Goal: Task Accomplishment & Management: Complete application form

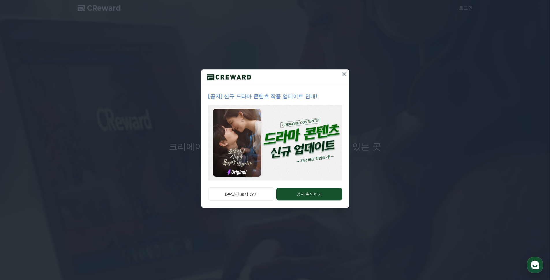
click at [343, 74] on icon at bounding box center [344, 73] width 7 height 7
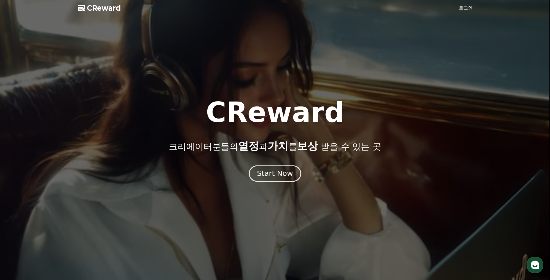
click at [275, 177] on div "Start Now" at bounding box center [275, 173] width 36 height 10
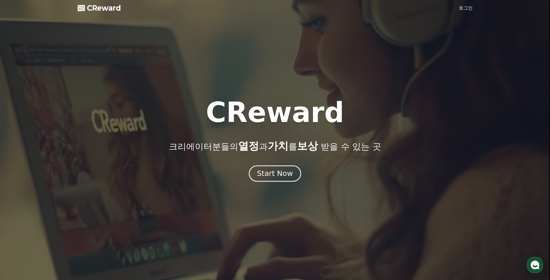
click at [274, 172] on div "Start Now" at bounding box center [275, 173] width 36 height 10
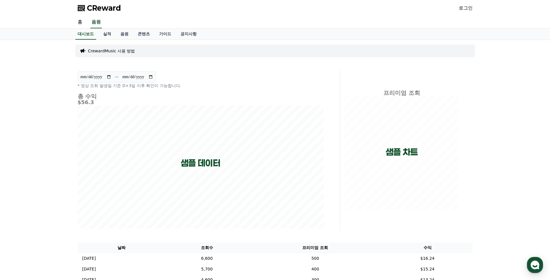
click at [111, 53] on p "CrewardMusic 사용 방법" at bounding box center [111, 51] width 47 height 6
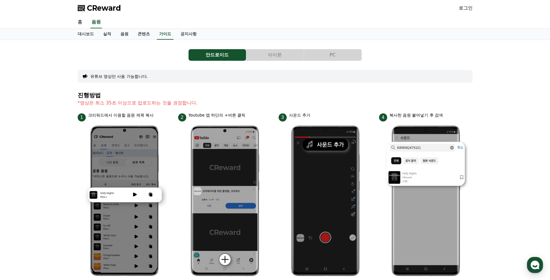
click at [344, 55] on button "PC" at bounding box center [332, 55] width 57 height 12
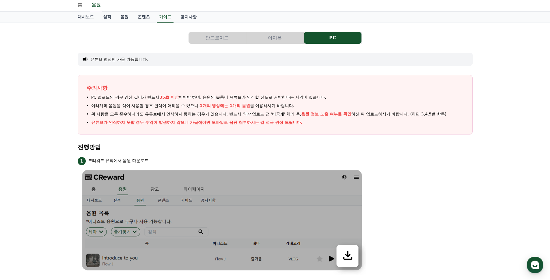
scroll to position [18, 0]
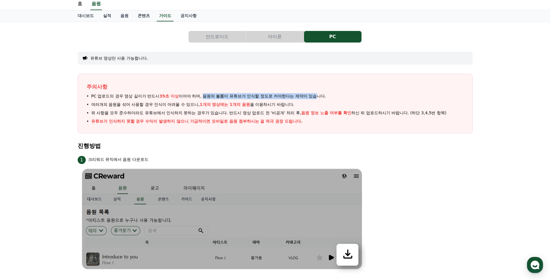
drag, startPoint x: 210, startPoint y: 97, endPoint x: 287, endPoint y: 97, distance: 76.8
click at [287, 97] on span "PC 업로드의 경우 영상 길이가 반드시 35초 이상 이어야 하며, 음원의 볼륨이 유튜브가 인식할 정도로 커야한다는 제약이 있습니다." at bounding box center [208, 96] width 235 height 6
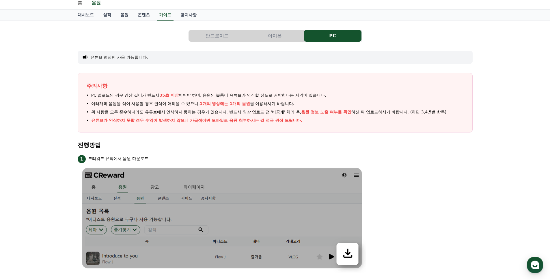
scroll to position [19, 0]
drag, startPoint x: 121, startPoint y: 112, endPoint x: 215, endPoint y: 111, distance: 93.9
click at [215, 111] on span "위 사항을 모두 준수하더라도 유튜브에서 인식하지 못하는 경우가 있습니다. 반드시 영상 업로드 전 '비공개' 처리 후, 음원 정보 노출 여부를 …" at bounding box center [269, 112] width 356 height 6
drag, startPoint x: 206, startPoint y: 112, endPoint x: 273, endPoint y: 112, distance: 67.0
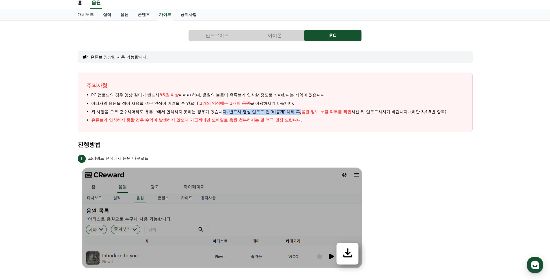
click at [273, 112] on span "위 사항을 모두 준수하더라도 유튜브에서 인식하지 못하는 경우가 있습니다. 반드시 영상 업로드 전 '비공개' 처리 후, 음원 정보 노출 여부를 …" at bounding box center [269, 112] width 356 height 6
drag, startPoint x: 275, startPoint y: 113, endPoint x: 369, endPoint y: 113, distance: 94.7
click at [369, 113] on span "위 사항을 모두 준수하더라도 유튜브에서 인식하지 못하는 경우가 있습니다. 반드시 영상 업로드 전 '비공개' 처리 후, 음원 정보 노출 여부를 …" at bounding box center [269, 112] width 356 height 6
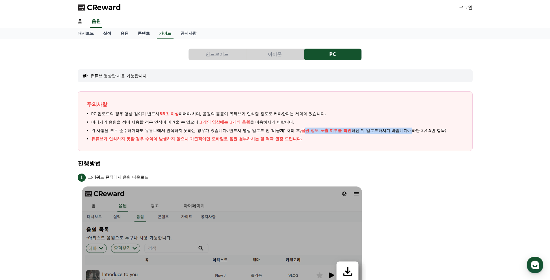
scroll to position [0, 0]
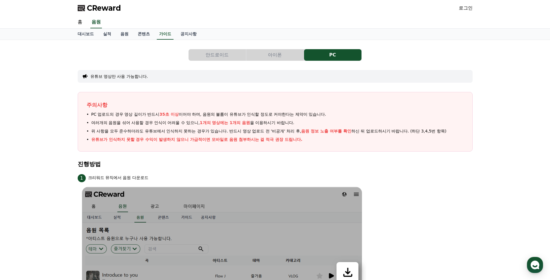
click at [460, 12] on div "로그인" at bounding box center [466, 7] width 14 height 9
click at [466, 6] on link "로그인" at bounding box center [466, 8] width 14 height 7
click at [469, 8] on link "로그인" at bounding box center [466, 8] width 14 height 7
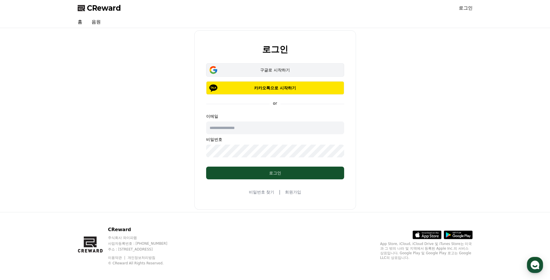
click at [293, 71] on div "구글로 시작하기" at bounding box center [275, 70] width 121 height 6
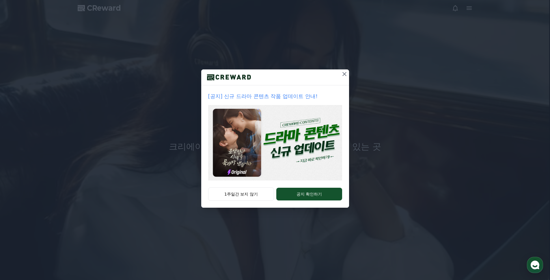
click at [344, 74] on icon at bounding box center [345, 74] width 4 height 4
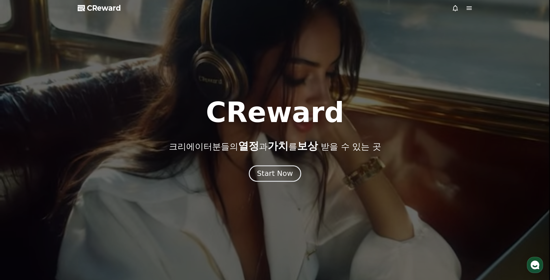
click at [267, 175] on div "Start Now" at bounding box center [275, 173] width 36 height 10
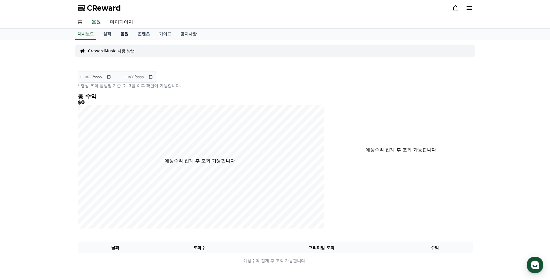
click at [122, 33] on link "음원" at bounding box center [124, 34] width 17 height 11
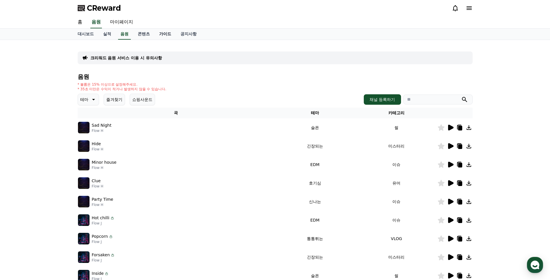
click at [165, 35] on link "가이드" at bounding box center [165, 34] width 21 height 11
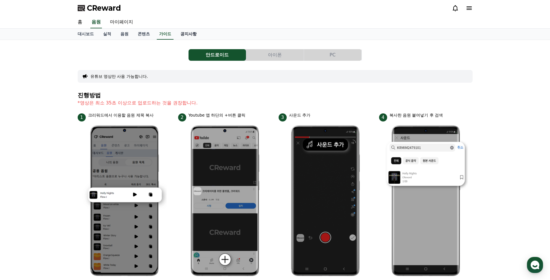
click at [177, 36] on link "공지사항" at bounding box center [188, 34] width 25 height 11
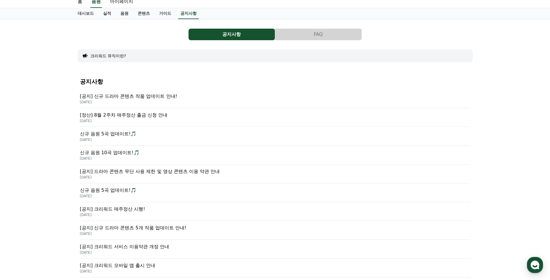
scroll to position [31, 0]
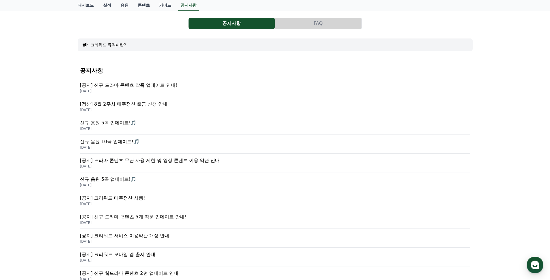
click at [148, 105] on p "[정산] 8월 2주차 매주정산 출금 신청 안내" at bounding box center [275, 104] width 390 height 7
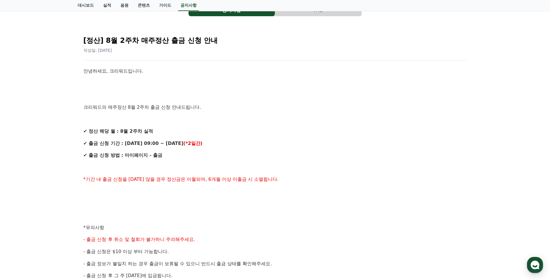
scroll to position [47, 0]
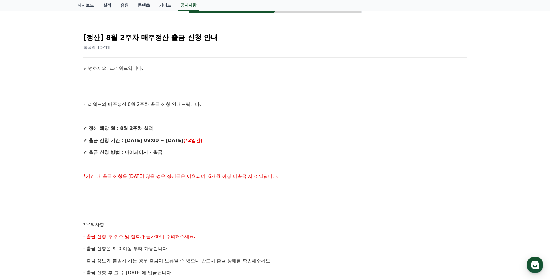
drag, startPoint x: 89, startPoint y: 177, endPoint x: 171, endPoint y: 176, distance: 82.3
click at [171, 176] on span "*기간 내 출금 신청을 [DATE] 않을 경우 정산금은 이월되며, 6개월 이상 미출금 시 소멸됩니다." at bounding box center [181, 175] width 196 height 5
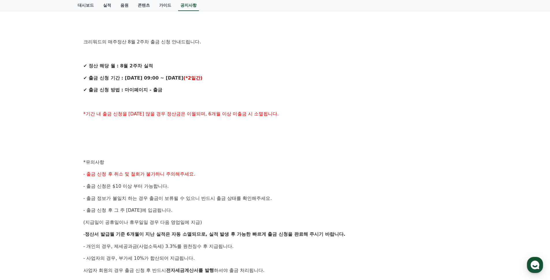
scroll to position [0, 0]
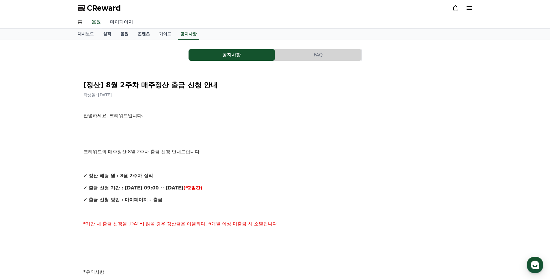
click at [118, 21] on link "마이페이지" at bounding box center [121, 22] width 32 height 12
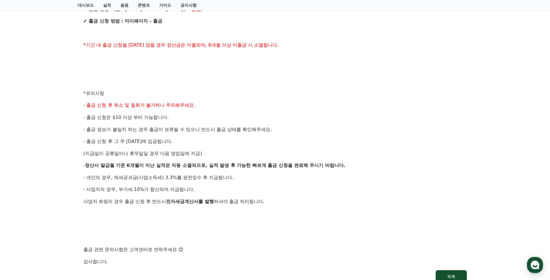
scroll to position [263, 0]
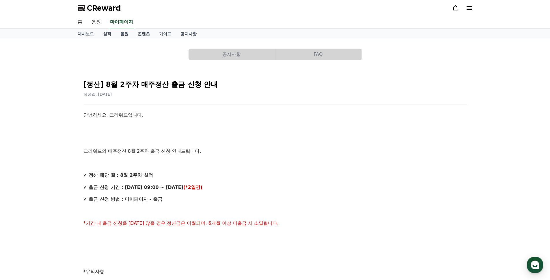
select select "**********"
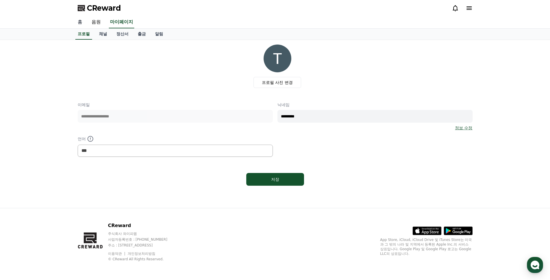
click at [79, 23] on link "홈" at bounding box center [80, 22] width 14 height 12
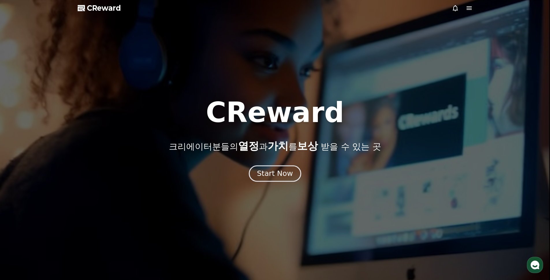
click at [294, 171] on button "Start Now" at bounding box center [275, 173] width 52 height 16
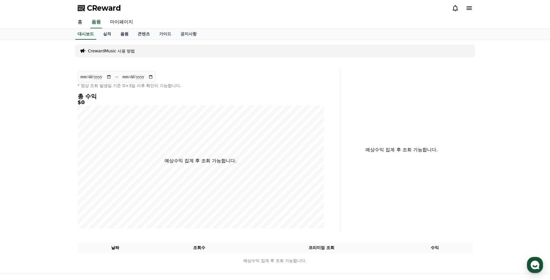
click at [120, 35] on link "음원" at bounding box center [124, 34] width 17 height 11
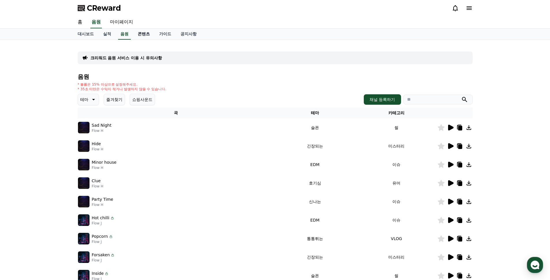
click at [137, 36] on link "콘텐츠" at bounding box center [143, 34] width 21 height 11
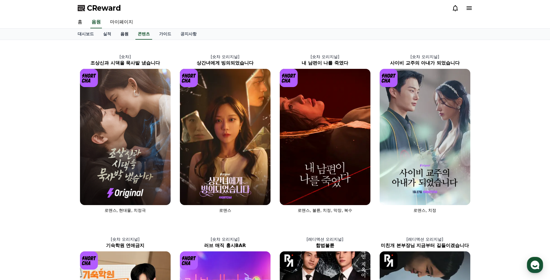
click at [124, 35] on link "음원" at bounding box center [124, 34] width 17 height 11
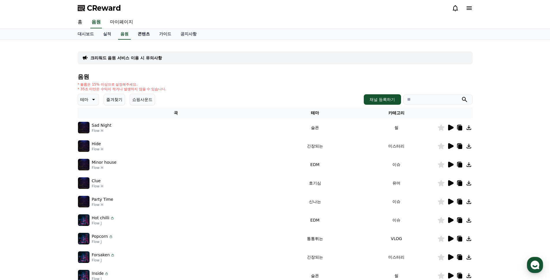
click at [142, 34] on link "콘텐츠" at bounding box center [143, 34] width 21 height 11
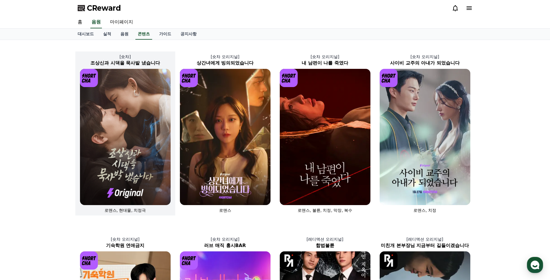
click at [149, 161] on img at bounding box center [125, 137] width 91 height 136
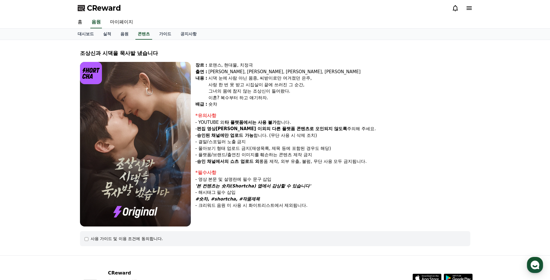
drag, startPoint x: 202, startPoint y: 128, endPoint x: 335, endPoint y: 129, distance: 133.4
click at [335, 129] on p "- 편집 영상[PERSON_NAME] 이외의 다른 플랫폼 콘텐츠로 오인되지 않도록 주의해 주세요." at bounding box center [333, 128] width 275 height 7
drag, startPoint x: 332, startPoint y: 128, endPoint x: 199, endPoint y: 129, distance: 132.9
click at [199, 129] on p "- 편집 영상[PERSON_NAME] 이외의 다른 플랫폼 콘텐츠로 오인되지 않도록 주의해 주세요." at bounding box center [333, 128] width 275 height 7
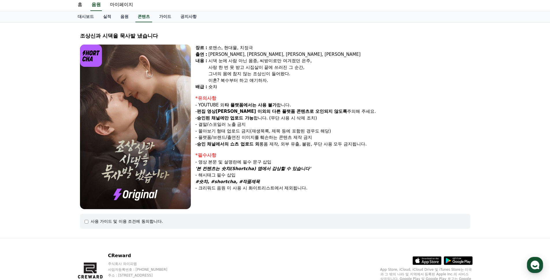
scroll to position [18, 0]
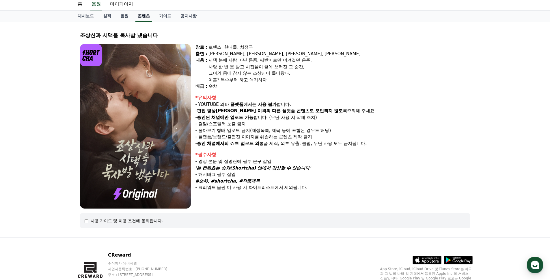
click at [136, 16] on link "콘텐츠" at bounding box center [143, 16] width 17 height 11
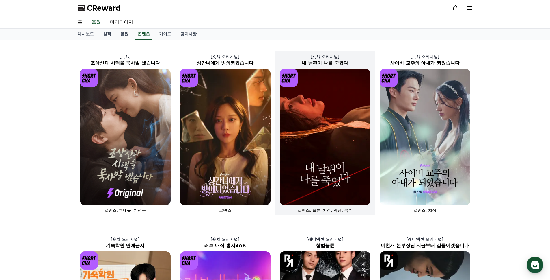
click at [352, 143] on img at bounding box center [325, 137] width 91 height 136
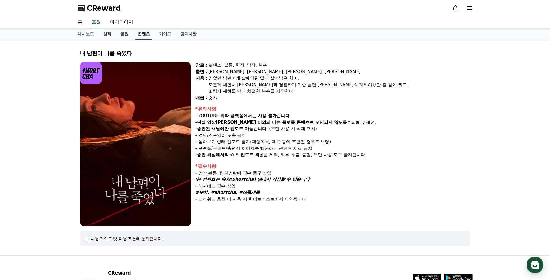
click at [143, 33] on link "콘텐츠" at bounding box center [143, 34] width 17 height 11
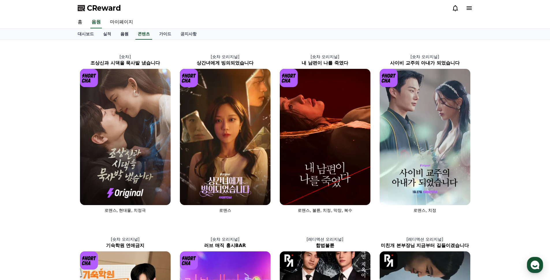
click at [116, 32] on link "음원" at bounding box center [124, 34] width 17 height 11
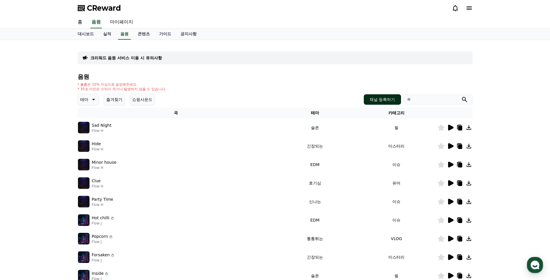
click at [384, 95] on button "채널 등록하기" at bounding box center [382, 99] width 37 height 10
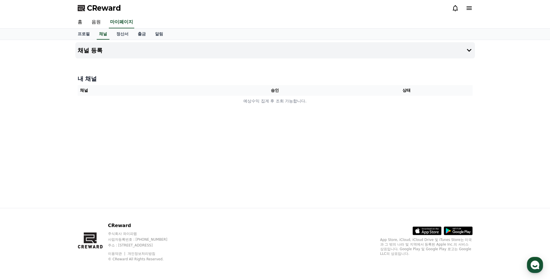
drag, startPoint x: 347, startPoint y: 85, endPoint x: 344, endPoint y: 94, distance: 9.5
click at [346, 89] on th "상태" at bounding box center [407, 90] width 132 height 11
click at [344, 94] on th "상태" at bounding box center [407, 90] width 132 height 11
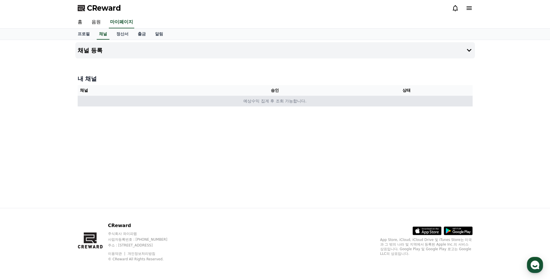
click at [344, 98] on td "예상수익 집계 후 조회 가능합니다." at bounding box center [275, 101] width 395 height 11
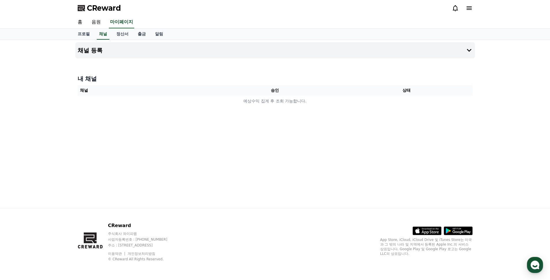
click at [320, 58] on div at bounding box center [275, 60] width 400 height 5
click at [474, 46] on button "채널 등록" at bounding box center [275, 50] width 400 height 16
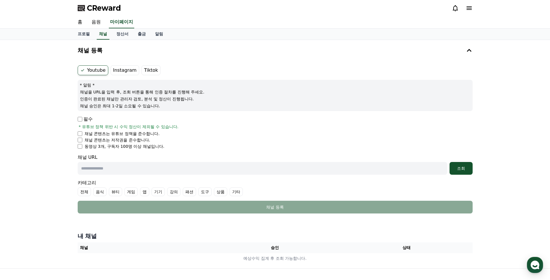
drag, startPoint x: 86, startPoint y: 92, endPoint x: 138, endPoint y: 91, distance: 51.7
click at [138, 91] on p "채널을 URL을 입력 후, 조회 버튼을 통해 인증 절차를 진행해 주세요." at bounding box center [275, 92] width 390 height 6
drag, startPoint x: 143, startPoint y: 94, endPoint x: 155, endPoint y: 94, distance: 11.8
click at [155, 94] on p "채널을 URL을 입력 후, 조회 버튼을 통해 인증 절차를 진행해 주세요." at bounding box center [275, 92] width 390 height 6
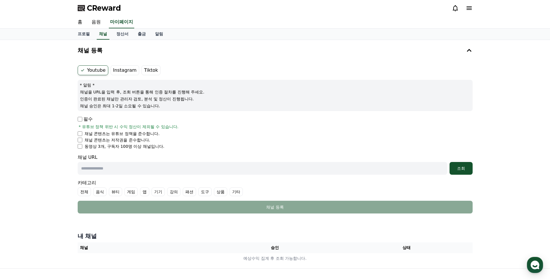
click at [155, 94] on p "채널을 URL을 입력 후, 조회 버튼을 통해 인증 절차를 진행해 주세요." at bounding box center [275, 92] width 390 height 6
click at [179, 94] on p "채널을 URL을 입력 후, 조회 버튼을 통해 인증 절차를 진행해 주세요." at bounding box center [275, 92] width 390 height 6
drag, startPoint x: 98, startPoint y: 100, endPoint x: 131, endPoint y: 98, distance: 32.7
click at [131, 98] on p "인증이 완료된 채널만 관리자 검토, 분석 및 정산이 진행됩니다." at bounding box center [275, 99] width 390 height 6
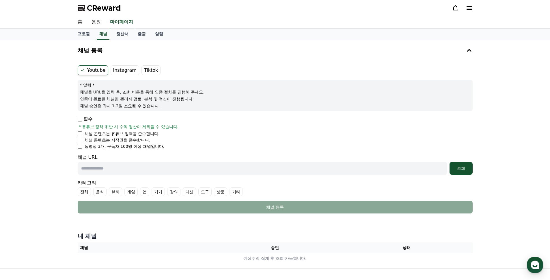
drag, startPoint x: 128, startPoint y: 99, endPoint x: 104, endPoint y: 101, distance: 23.5
click at [104, 101] on p "인증이 완료된 채널만 관리자 검토, 분석 및 정산이 진행됩니다." at bounding box center [275, 99] width 390 height 6
drag, startPoint x: 113, startPoint y: 100, endPoint x: 145, endPoint y: 100, distance: 32.1
click at [145, 100] on p "인증이 완료된 채널만 관리자 검토, 분석 및 정산이 진행됩니다." at bounding box center [275, 99] width 390 height 6
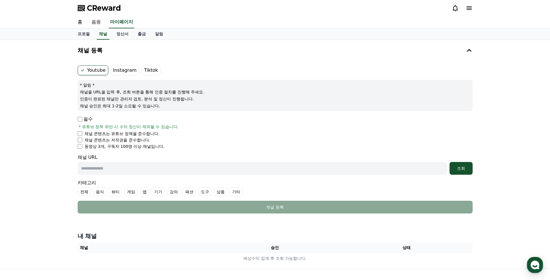
click at [145, 100] on p "인증이 완료된 채널만 관리자 검토, 분석 및 정산이 진행됩니다." at bounding box center [275, 99] width 390 height 6
drag, startPoint x: 169, startPoint y: 99, endPoint x: 116, endPoint y: 102, distance: 53.5
click at [116, 102] on div "* 알림 * 채널을 URL을 입력 후, 조회 버튼을 통해 인증 절차를 진행해 주세요. 인증이 완료된 채널만 관리자 검토, 분석 및 정산이 진행…" at bounding box center [275, 95] width 395 height 31
click at [117, 103] on p "채널 승인은 최대 1-2일 소요될 수 있습니다." at bounding box center [275, 106] width 390 height 6
click at [84, 106] on p "채널 승인은 최대 1-2일 소요될 수 있습니다." at bounding box center [275, 106] width 390 height 6
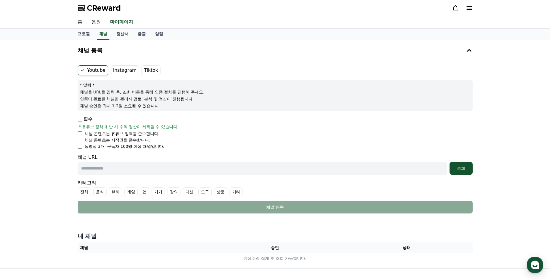
drag, startPoint x: 82, startPoint y: 107, endPoint x: 124, endPoint y: 106, distance: 42.5
click at [124, 106] on p "채널 승인은 최대 1-2일 소요될 수 있습니다." at bounding box center [275, 106] width 390 height 6
click at [125, 107] on p "채널 승인은 최대 1-2일 소요될 수 있습니다." at bounding box center [275, 106] width 390 height 6
drag, startPoint x: 142, startPoint y: 104, endPoint x: 108, endPoint y: 105, distance: 34.1
click at [107, 105] on p "채널 승인은 최대 1-2일 소요될 수 있습니다." at bounding box center [275, 106] width 390 height 6
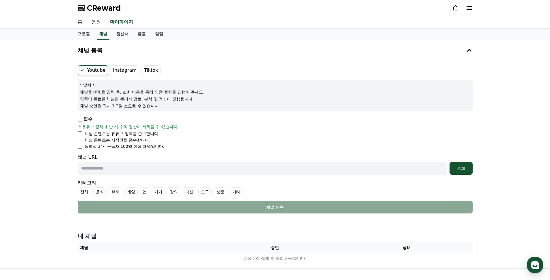
click at [114, 109] on div "* 알림 * 채널을 URL을 입력 후, 조회 버튼을 통해 인증 절차를 진행해 주세요. 인증이 완료된 채널만 관리자 검토, 분석 및 정산이 진행…" at bounding box center [275, 95] width 395 height 31
drag, startPoint x: 91, startPoint y: 127, endPoint x: 149, endPoint y: 127, distance: 58.1
click at [146, 127] on span "* 유튜브 정책 위반 시 수익 정산이 제외될 수 있습니다." at bounding box center [129, 127] width 100 height 6
click at [149, 127] on span "* 유튜브 정책 위반 시 수익 정산이 제외될 수 있습니다." at bounding box center [129, 127] width 100 height 6
click at [84, 122] on p "필수" at bounding box center [85, 119] width 15 height 7
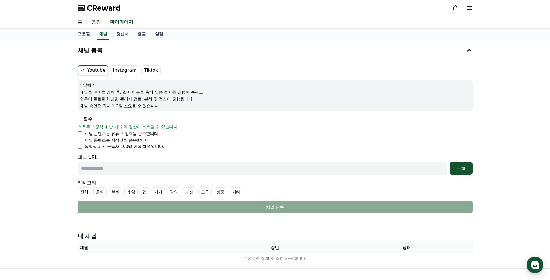
click at [84, 121] on p "필수" at bounding box center [85, 119] width 15 height 7
drag, startPoint x: 87, startPoint y: 134, endPoint x: 161, endPoint y: 132, distance: 74.5
click at [161, 132] on li "채널 콘텐츠는 유튜브 정책을 준수합니다." at bounding box center [275, 134] width 395 height 6
click at [161, 133] on li "채널 콘텐츠는 유튜브 정책을 준수합니다." at bounding box center [275, 134] width 395 height 6
click at [78, 133] on div "Youtube Instagram Tiktok * 알림 * 채널을 URL을 입력 후, 조회 버튼을 통해 인증 절차를 진행해 주세요. 인증이 완료…" at bounding box center [275, 139] width 400 height 152
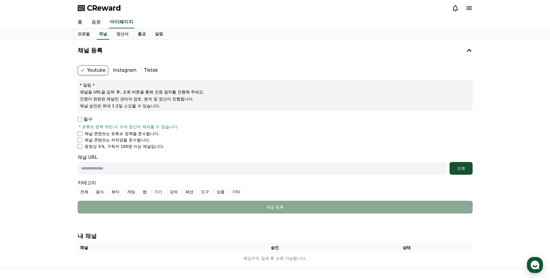
click at [83, 133] on li "채널 콘텐츠는 유튜브 정책을 준수합니다." at bounding box center [275, 134] width 395 height 6
drag, startPoint x: 145, startPoint y: 138, endPoint x: 86, endPoint y: 140, distance: 58.7
click at [86, 140] on li "채널 콘텐츠는 저작권을 준수합니다." at bounding box center [275, 140] width 395 height 6
click at [144, 139] on li "채널 콘텐츠는 저작권을 준수합니다." at bounding box center [275, 140] width 395 height 6
drag, startPoint x: 84, startPoint y: 146, endPoint x: 166, endPoint y: 147, distance: 82.0
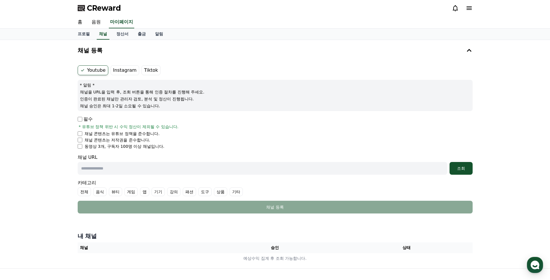
click at [166, 147] on li "동영상 3개, 구독자 100명 이상 채널입니다." at bounding box center [275, 146] width 395 height 6
click at [78, 122] on p "필수" at bounding box center [85, 119] width 15 height 7
click at [152, 168] on input "text" at bounding box center [263, 168] width 370 height 13
paste input "**********"
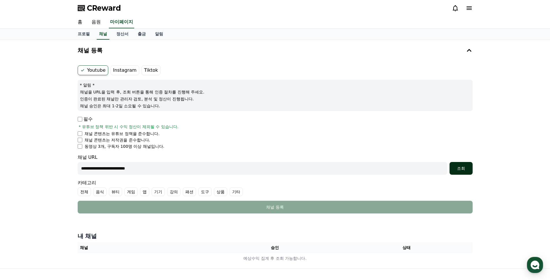
click at [460, 167] on div "조회" at bounding box center [461, 168] width 18 height 6
click at [190, 172] on input "**********" at bounding box center [263, 168] width 370 height 13
paste input "**********"
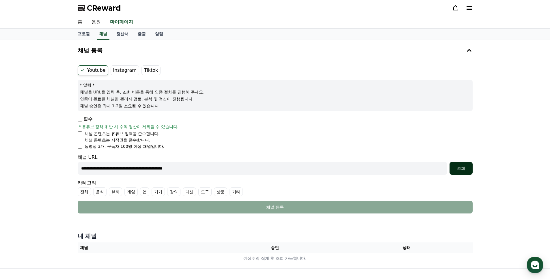
type input "**********"
click at [465, 164] on button "조회" at bounding box center [461, 168] width 23 height 13
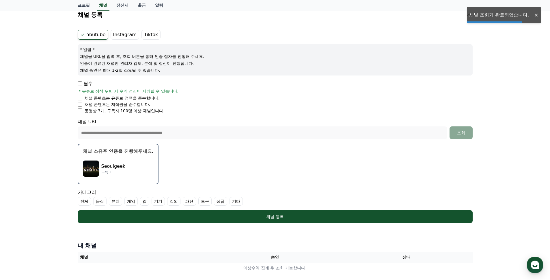
scroll to position [55, 0]
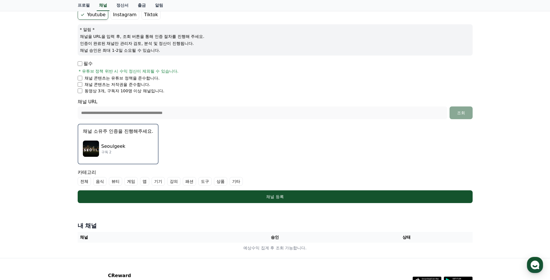
click at [124, 146] on div "Seoulgeek 구독 2" at bounding box center [118, 148] width 70 height 23
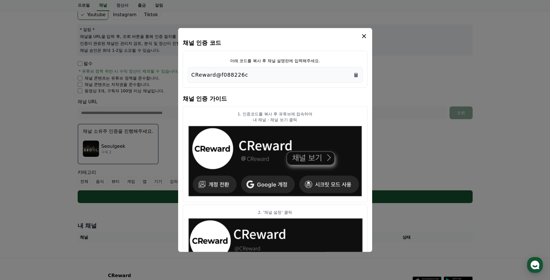
click at [119, 137] on button "close modal" at bounding box center [275, 140] width 550 height 280
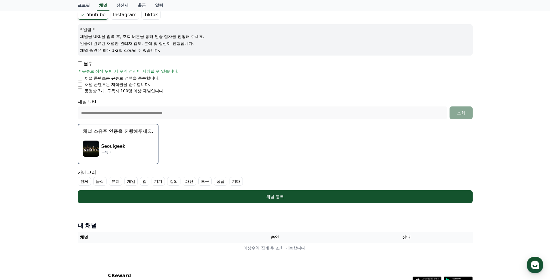
click at [120, 143] on p "Seoulgeek" at bounding box center [113, 146] width 24 height 7
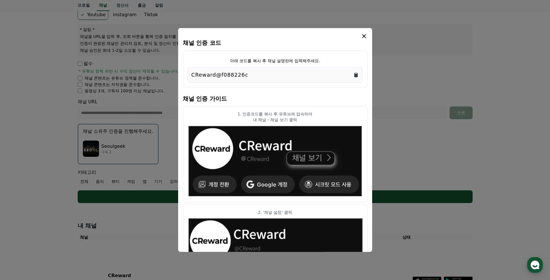
click at [354, 75] on icon "Copy to clipboard" at bounding box center [355, 75] width 3 height 4
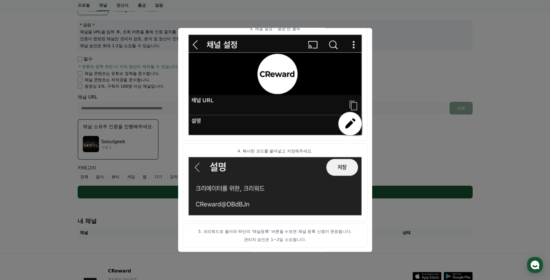
scroll to position [60, 0]
click at [452, 130] on button "close modal" at bounding box center [275, 140] width 550 height 280
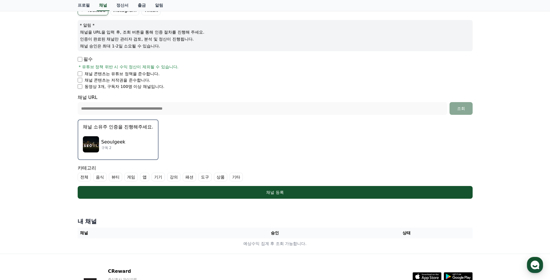
click at [113, 146] on p "구독 2" at bounding box center [113, 147] width 24 height 5
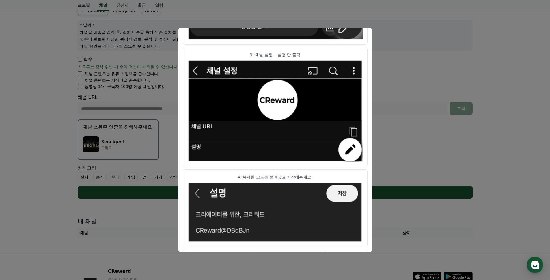
scroll to position [275, 0]
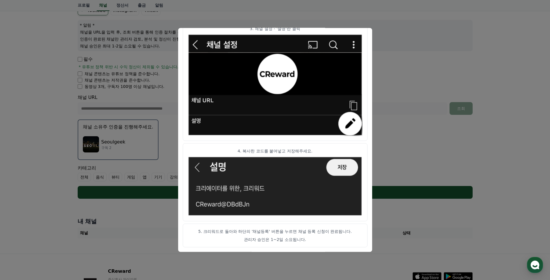
click at [503, 165] on button "close modal" at bounding box center [275, 140] width 550 height 280
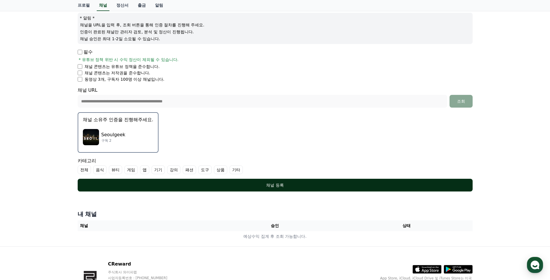
scroll to position [68, 0]
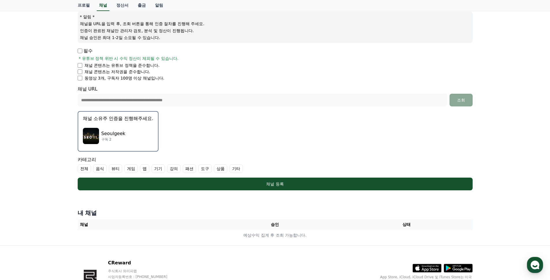
click at [230, 170] on label "기타" at bounding box center [236, 168] width 13 height 9
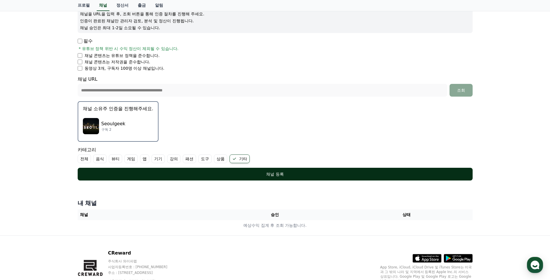
scroll to position [79, 0]
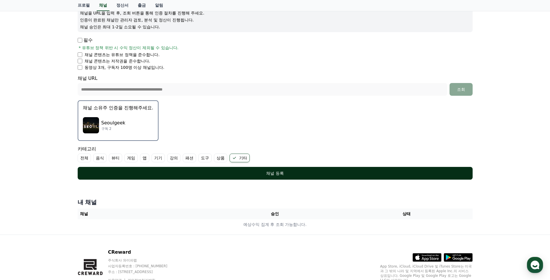
click at [241, 172] on div "채널 등록" at bounding box center [275, 173] width 372 height 6
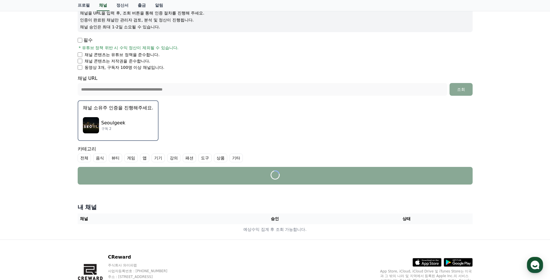
scroll to position [80, 0]
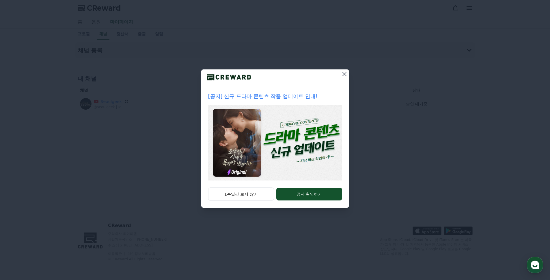
click at [344, 75] on icon at bounding box center [344, 73] width 7 height 7
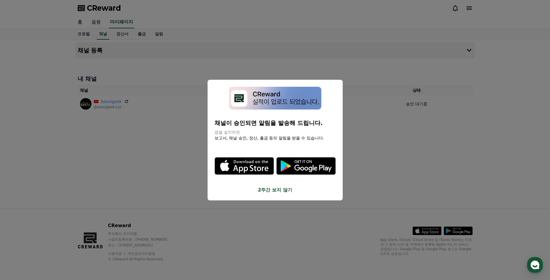
click at [363, 123] on button "close modal" at bounding box center [275, 140] width 550 height 280
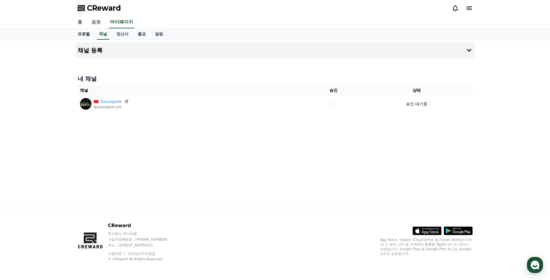
click at [79, 34] on link "프로필" at bounding box center [83, 34] width 21 height 11
select select "**********"
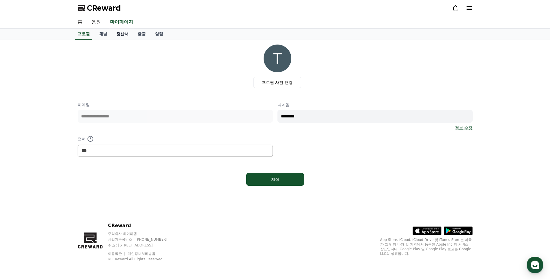
click at [127, 33] on link "정산서" at bounding box center [122, 34] width 21 height 11
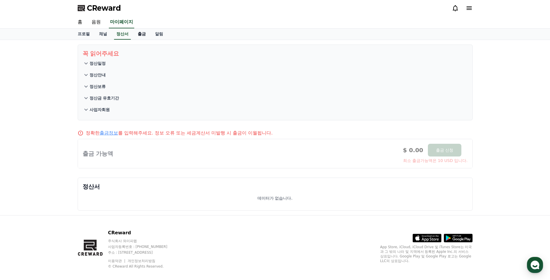
click at [135, 34] on link "출금" at bounding box center [141, 34] width 17 height 11
click at [152, 35] on link "알림" at bounding box center [158, 34] width 17 height 11
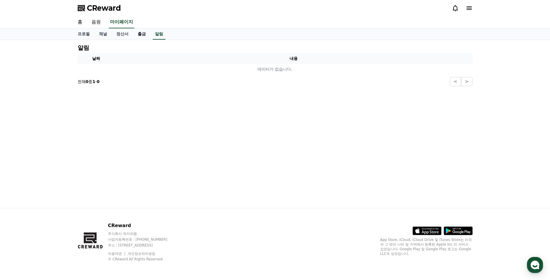
click at [133, 35] on link "출금" at bounding box center [141, 34] width 17 height 11
click at [104, 36] on link "채널" at bounding box center [102, 34] width 17 height 11
click at [121, 35] on link "정산서" at bounding box center [122, 34] width 21 height 11
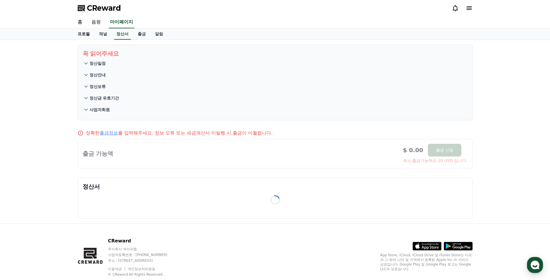
click at [87, 32] on link "프로필" at bounding box center [83, 34] width 21 height 11
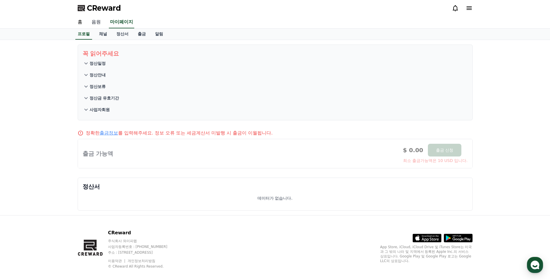
click at [94, 26] on link "음원" at bounding box center [96, 22] width 18 height 12
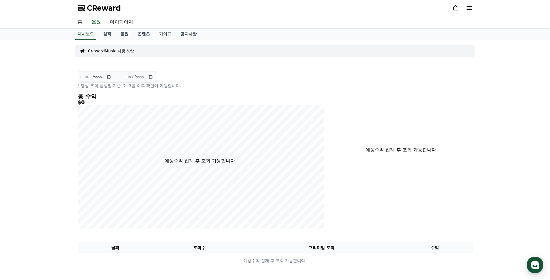
drag, startPoint x: 145, startPoint y: 10, endPoint x: 73, endPoint y: 11, distance: 71.6
click at [73, 11] on div "CReward" at bounding box center [275, 8] width 404 height 16
copy span "CReward"
click at [118, 33] on link "음원" at bounding box center [124, 34] width 17 height 11
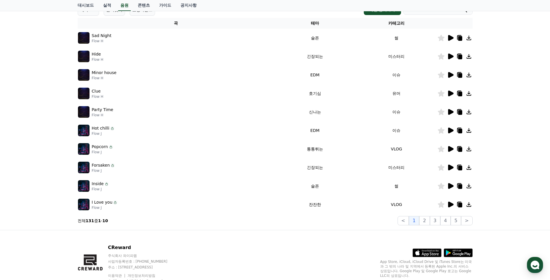
scroll to position [104, 0]
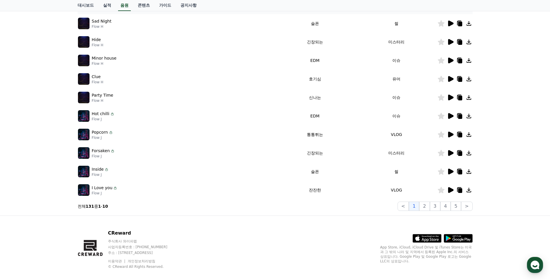
click at [78, 118] on td "Hot chilli Flow J" at bounding box center [176, 116] width 197 height 18
click at [81, 117] on img at bounding box center [84, 116] width 12 height 12
click at [110, 114] on icon at bounding box center [112, 113] width 5 height 5
click at [103, 114] on p "Hot chilli" at bounding box center [101, 114] width 18 height 6
click at [452, 117] on icon at bounding box center [450, 116] width 5 height 6
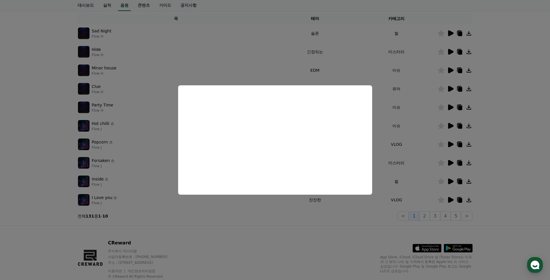
scroll to position [61, 0]
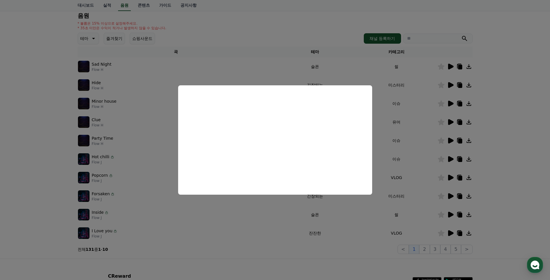
click at [311, 204] on button "close modal" at bounding box center [275, 140] width 550 height 280
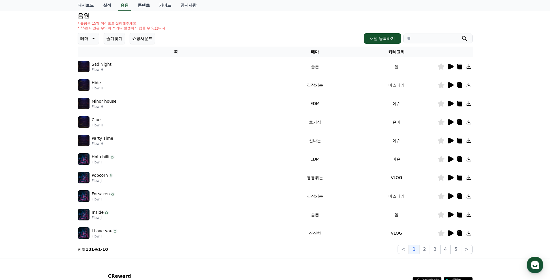
click at [399, 56] on th "카테고리" at bounding box center [397, 51] width 82 height 11
click at [399, 53] on th "카테고리" at bounding box center [397, 51] width 82 height 11
click at [462, 159] on icon at bounding box center [460, 159] width 4 height 5
click at [537, 15] on div at bounding box center [536, 14] width 9 height 5
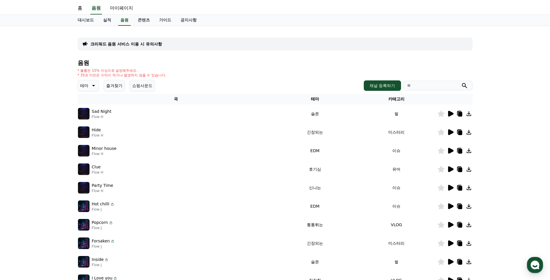
scroll to position [10, 0]
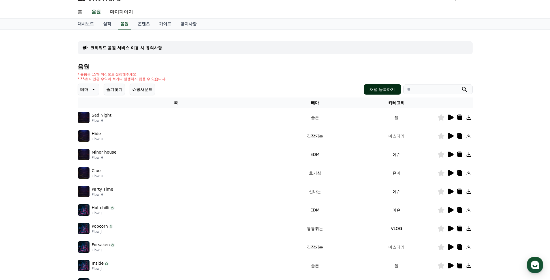
click at [367, 87] on link "채널 등록하기" at bounding box center [382, 89] width 37 height 10
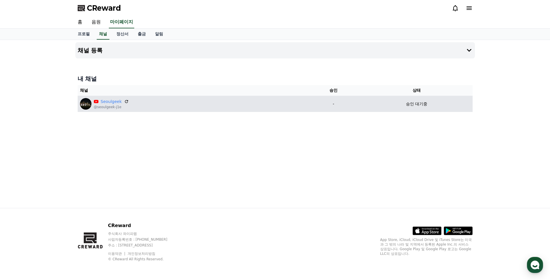
click at [384, 102] on div "승인 대기중" at bounding box center [416, 104] width 107 height 6
click at [112, 101] on link "Seoulgeek" at bounding box center [111, 101] width 21 height 6
click at [426, 105] on p "승인 대기중" at bounding box center [416, 104] width 21 height 6
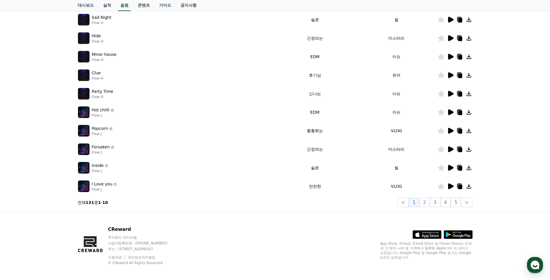
scroll to position [111, 0]
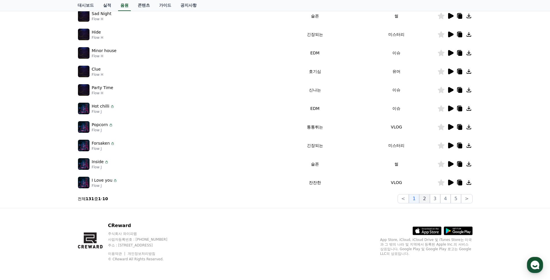
click at [427, 199] on button "2" at bounding box center [424, 198] width 10 height 9
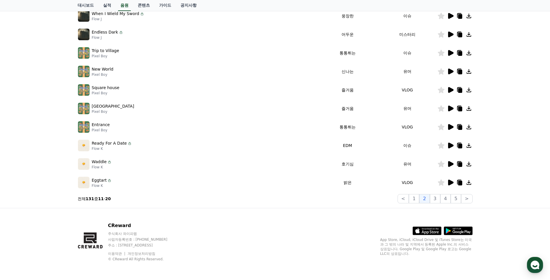
scroll to position [53, 0]
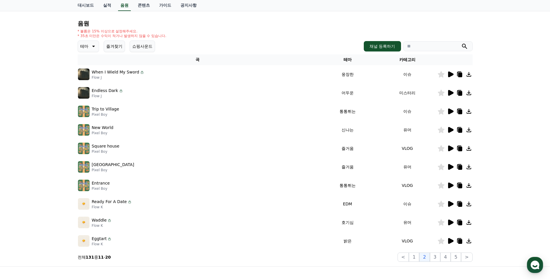
click at [470, 147] on icon at bounding box center [469, 148] width 7 height 7
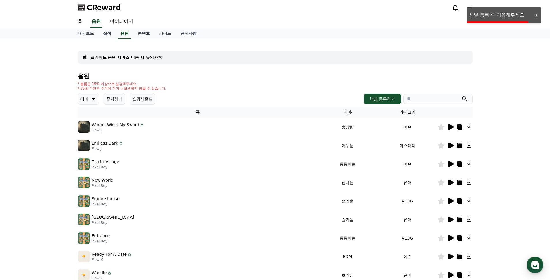
scroll to position [0, 0]
